Goal: Navigation & Orientation: Find specific page/section

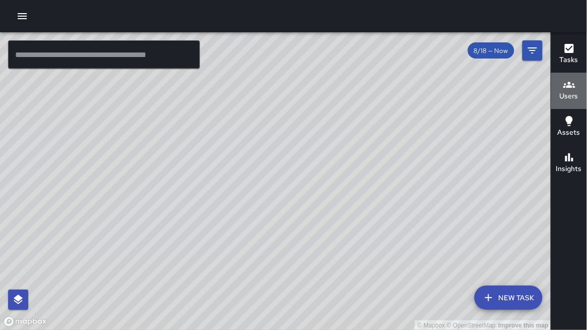
click at [560, 89] on div "Users" at bounding box center [568, 90] width 19 height 23
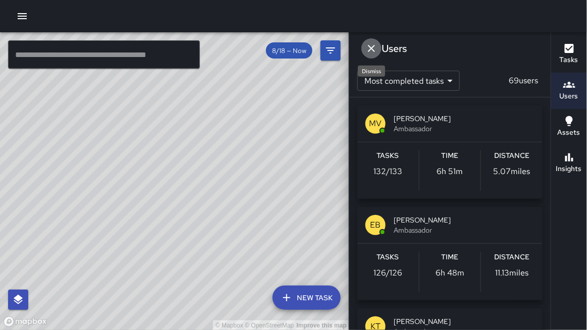
click at [371, 47] on icon "Dismiss" at bounding box center [371, 48] width 7 height 7
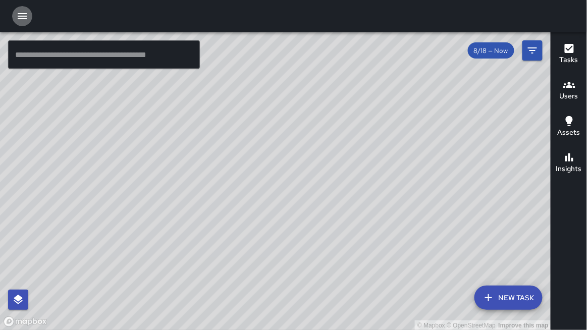
click at [22, 14] on icon "button" at bounding box center [22, 16] width 12 height 12
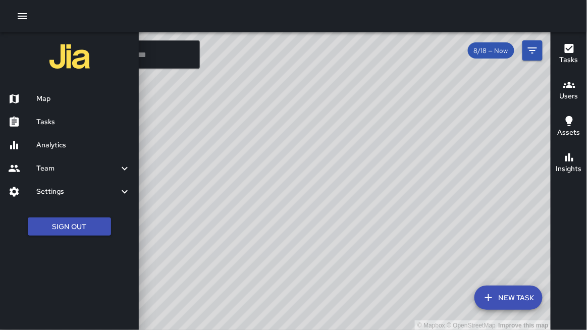
click at [42, 167] on h6 "Team" at bounding box center [77, 168] width 82 height 11
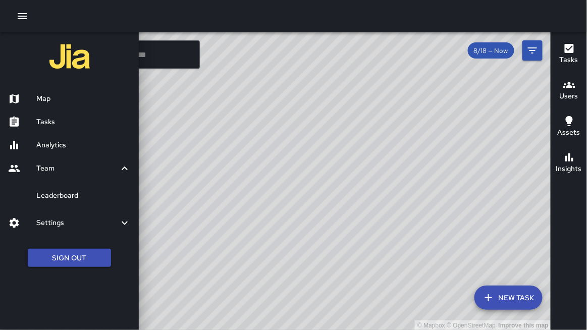
click at [62, 192] on h6 "Leaderboard" at bounding box center [83, 195] width 94 height 11
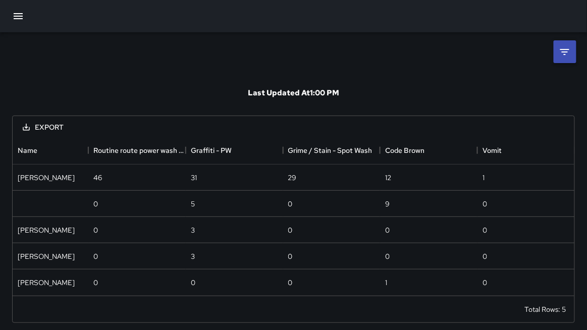
scroll to position [159, 562]
click at [560, 51] on icon at bounding box center [564, 52] width 12 height 12
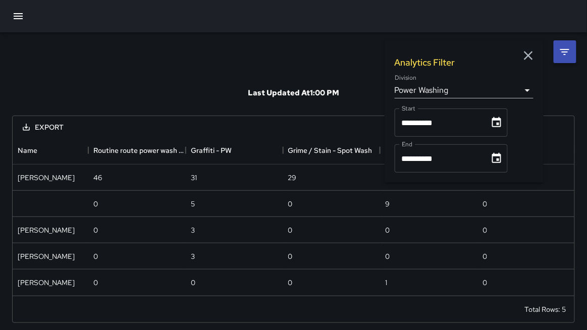
click at [424, 90] on body "**********" at bounding box center [293, 167] width 587 height 335
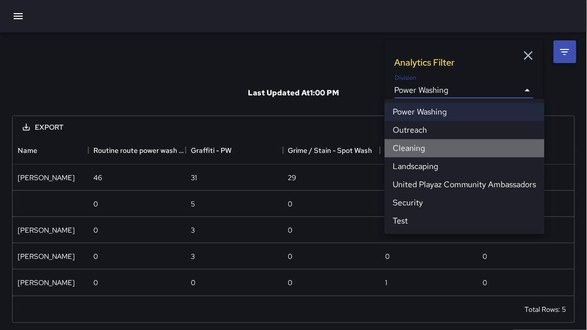
click at [408, 148] on li "Cleaning" at bounding box center [464, 148] width 160 height 18
type input "**********"
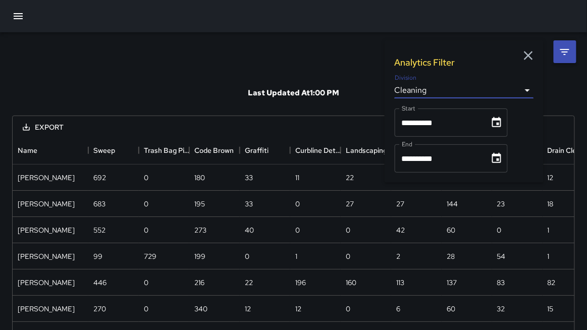
scroll to position [1, 0]
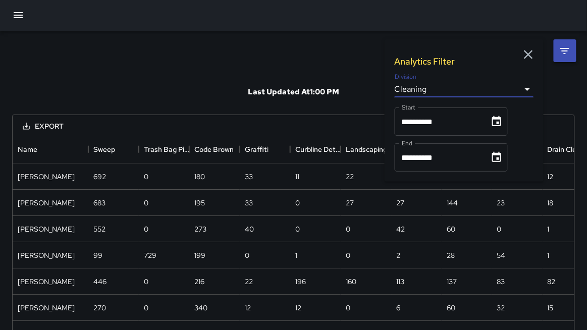
click at [16, 18] on icon "button" at bounding box center [18, 15] width 12 height 12
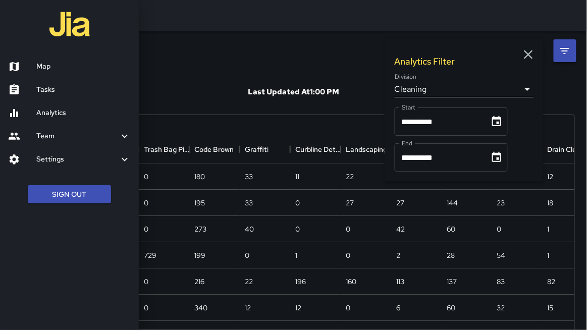
drag, startPoint x: 222, startPoint y: 61, endPoint x: 207, endPoint y: 53, distance: 17.2
click at [216, 53] on div at bounding box center [293, 165] width 587 height 330
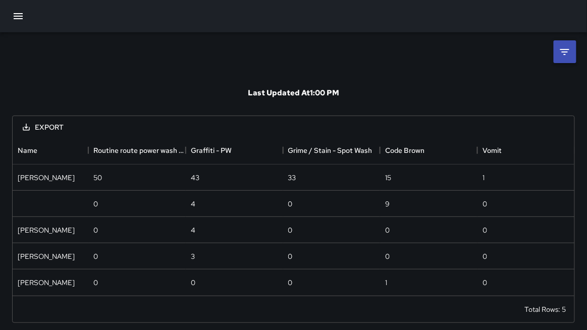
scroll to position [5, 0]
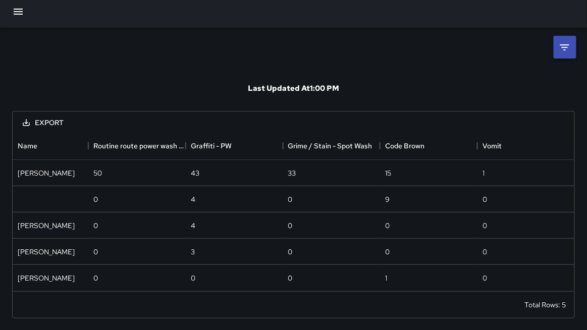
click at [556, 37] on li at bounding box center [564, 47] width 23 height 23
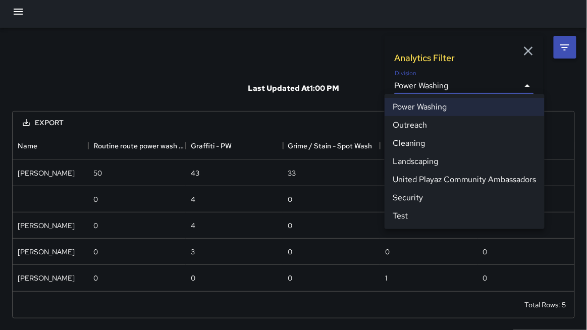
click at [441, 83] on body "**********" at bounding box center [293, 162] width 587 height 335
click at [429, 146] on li "Cleaning" at bounding box center [464, 143] width 160 height 18
type input "**********"
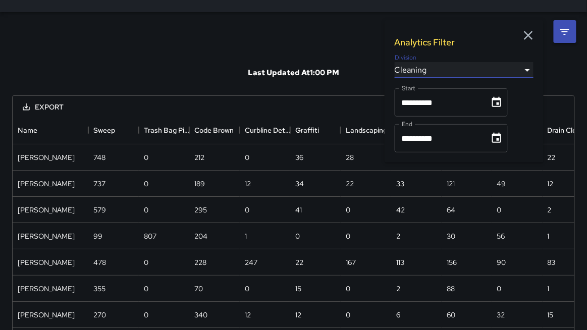
scroll to position [0, 0]
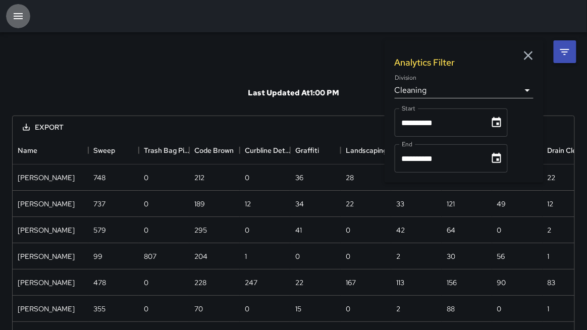
click at [20, 15] on icon "button" at bounding box center [18, 16] width 12 height 12
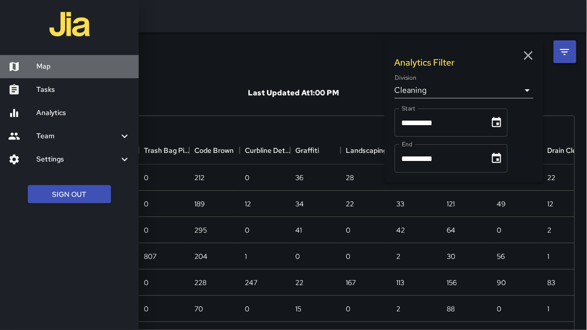
click at [64, 69] on h6 "Map" at bounding box center [83, 66] width 94 height 11
